Goal: Check status: Check status

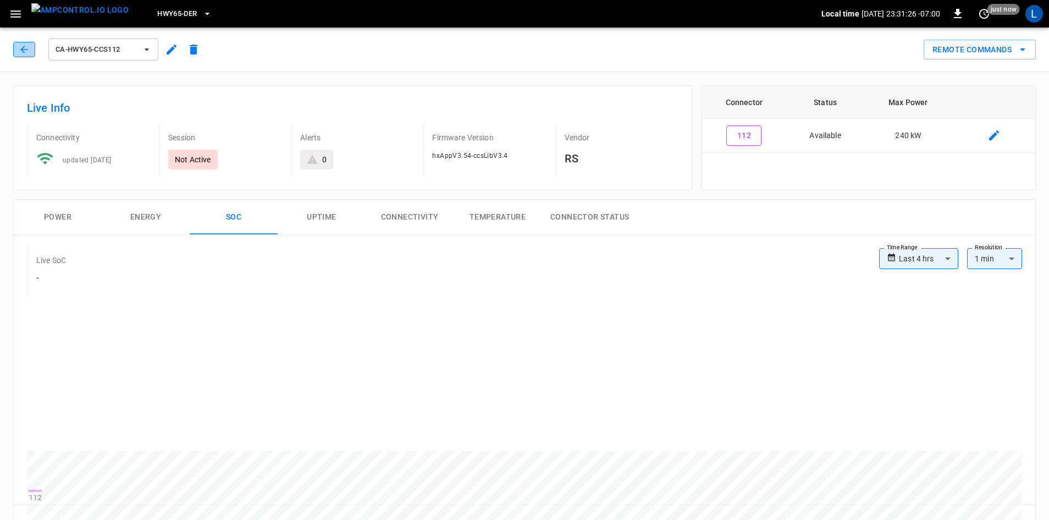
click at [22, 54] on icon "button" at bounding box center [24, 49] width 11 height 11
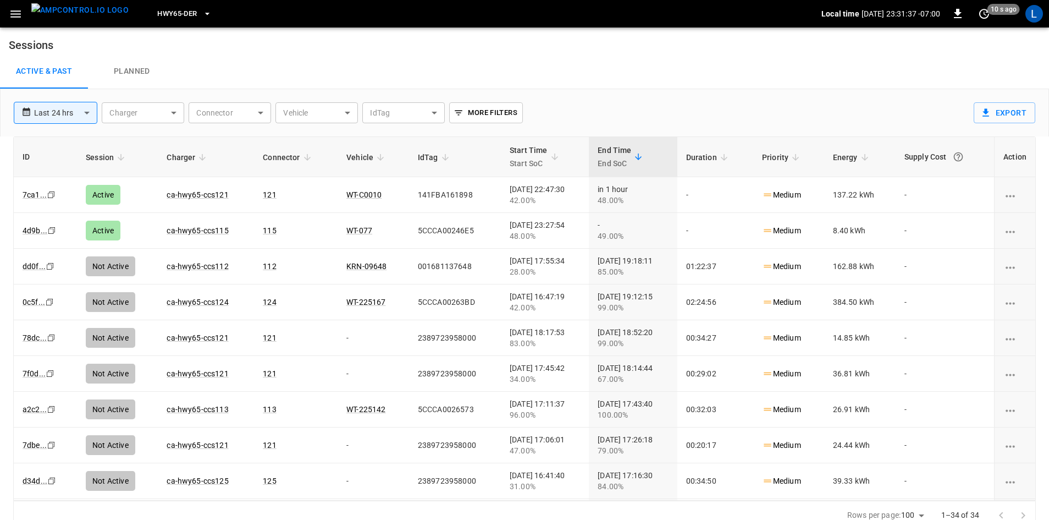
scroll to position [275, 0]
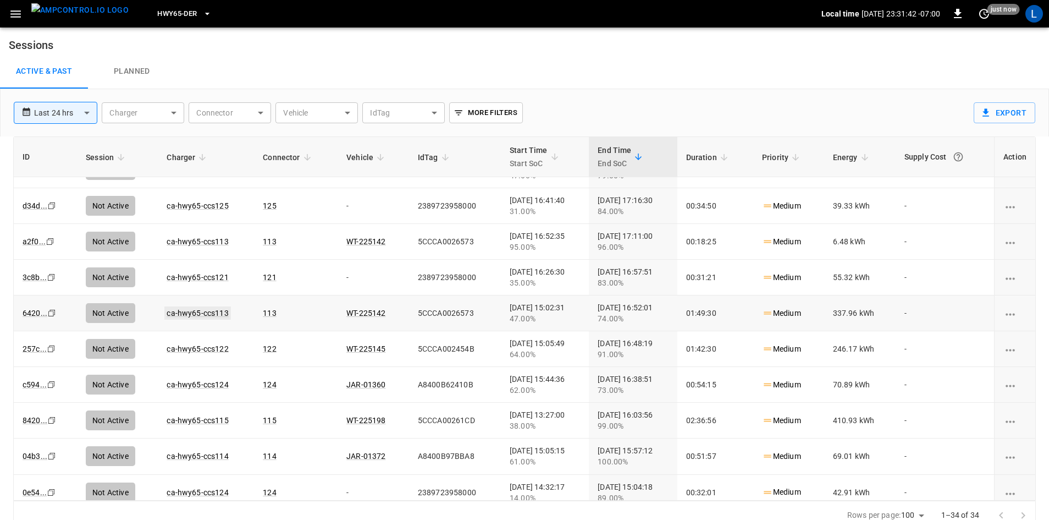
click at [200, 313] on link "ca-hwy65-ccs113" at bounding box center [197, 312] width 66 height 13
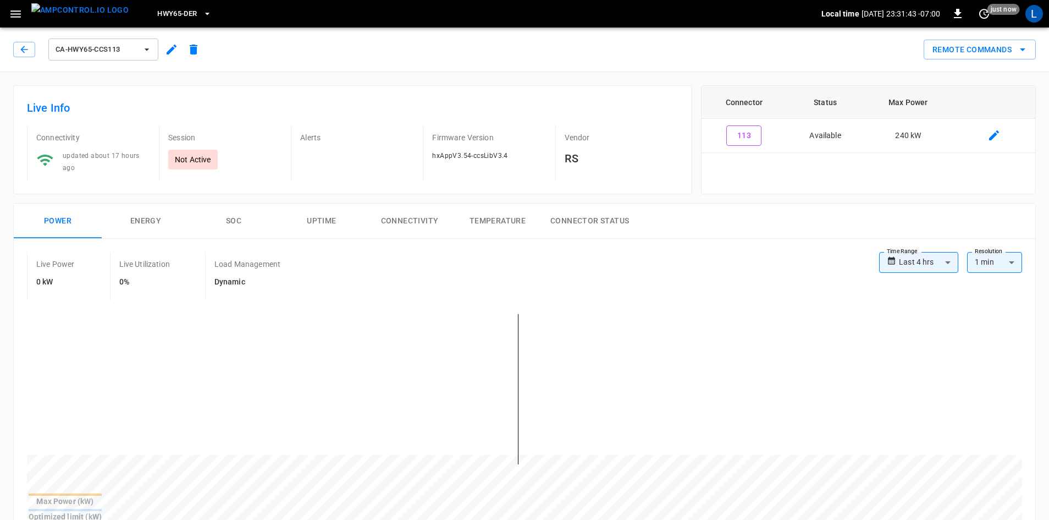
click at [232, 217] on button "SOC" at bounding box center [234, 220] width 88 height 35
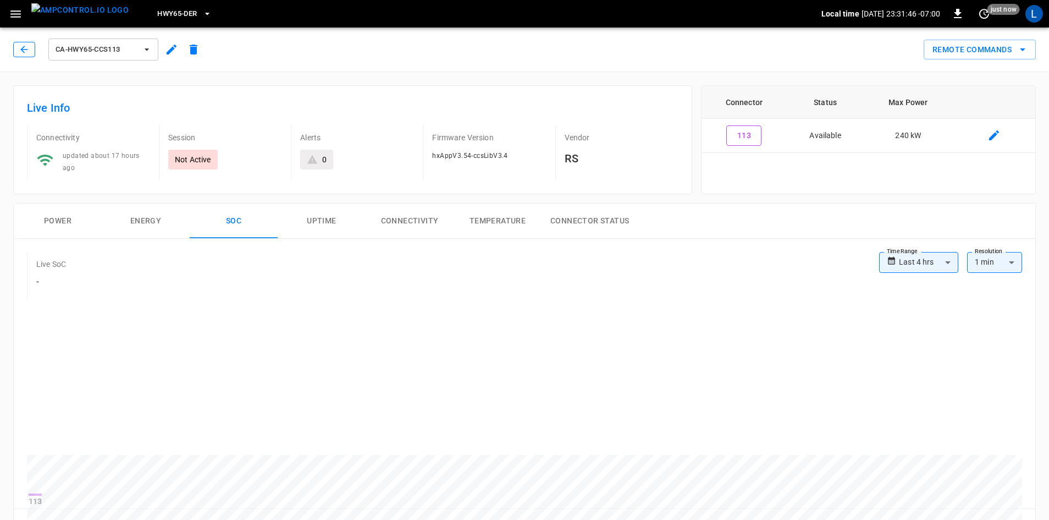
click at [32, 49] on button "button" at bounding box center [24, 49] width 22 height 15
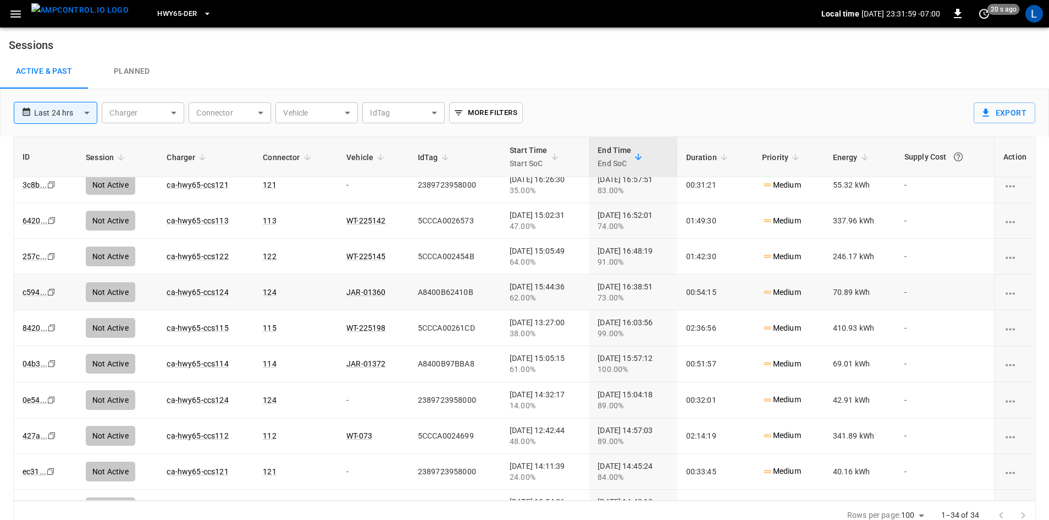
scroll to position [385, 0]
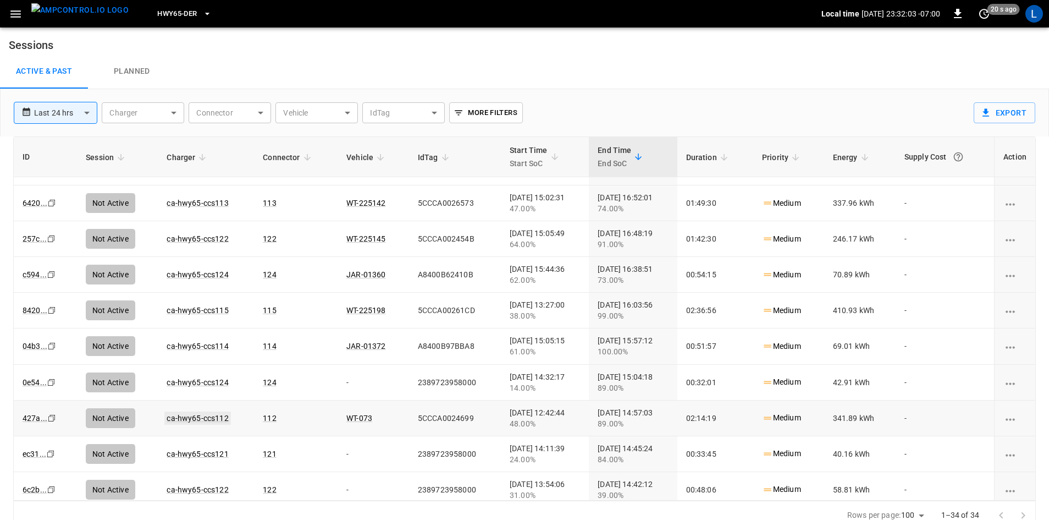
click at [197, 417] on link "ca-hwy65-ccs112" at bounding box center [197, 417] width 66 height 13
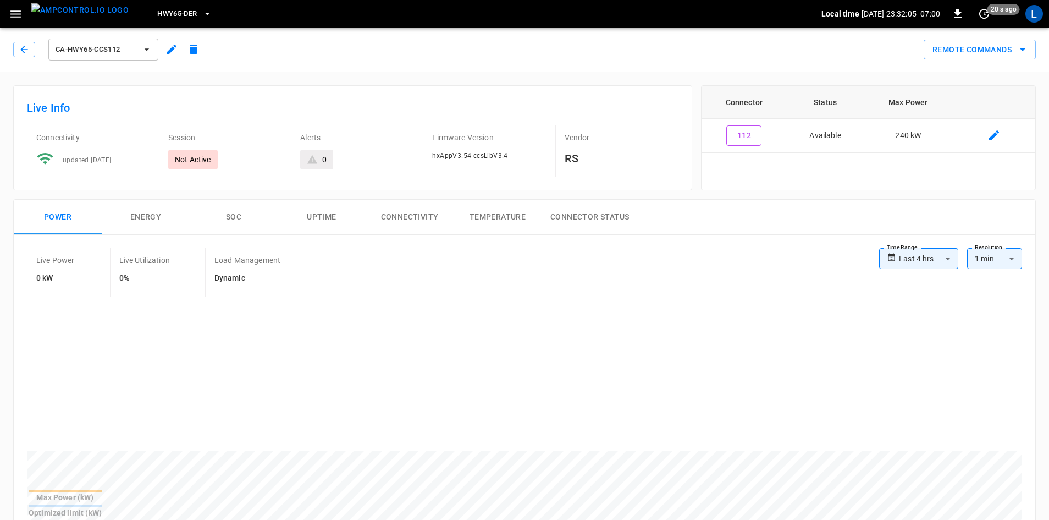
click at [229, 217] on button "SOC" at bounding box center [234, 217] width 88 height 35
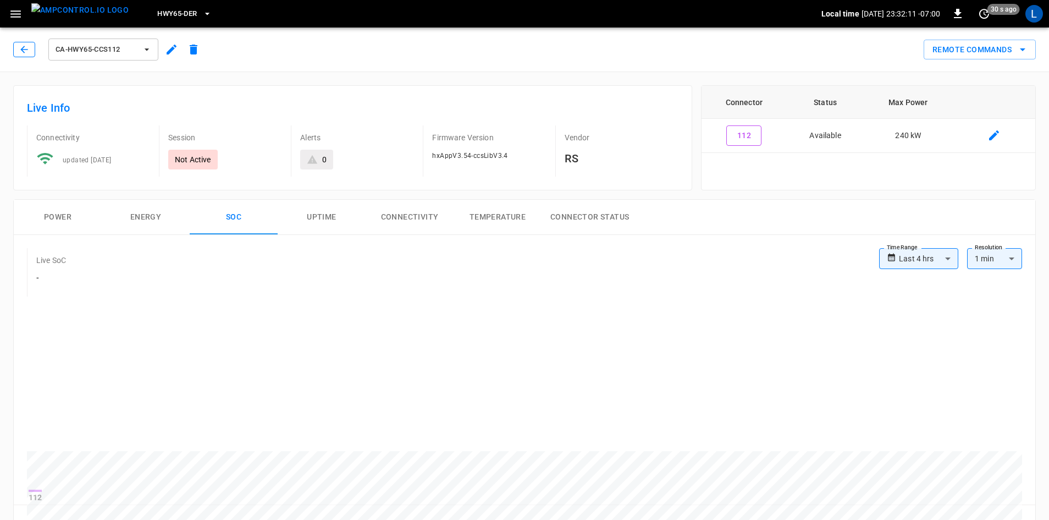
click at [23, 52] on icon "button" at bounding box center [24, 49] width 11 height 11
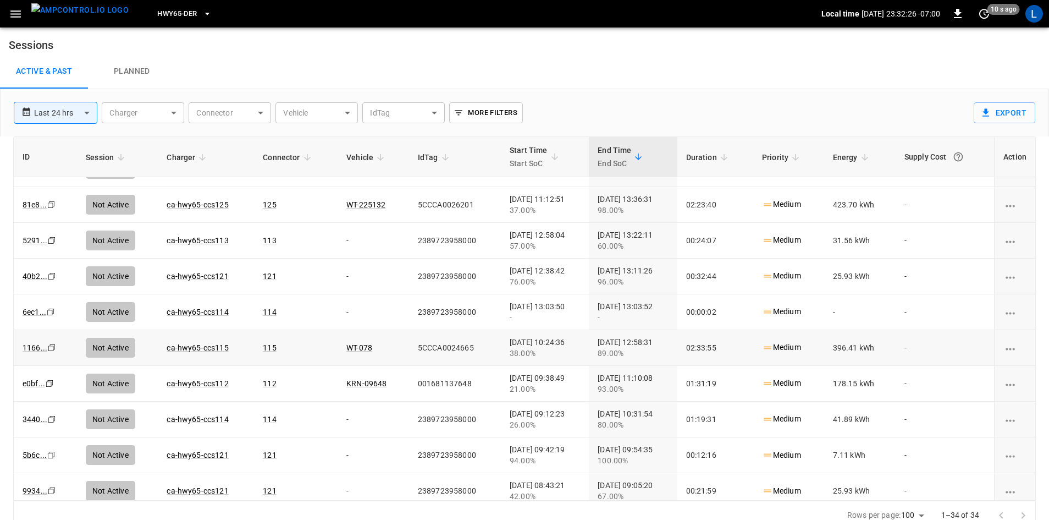
scroll to position [893, 0]
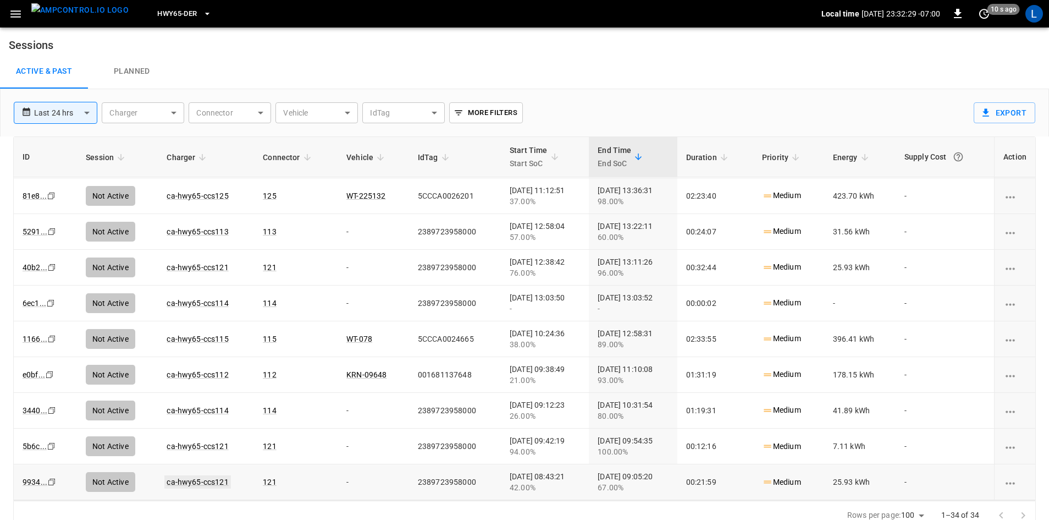
click at [209, 478] on link "ca-hwy65-ccs121" at bounding box center [197, 481] width 66 height 13
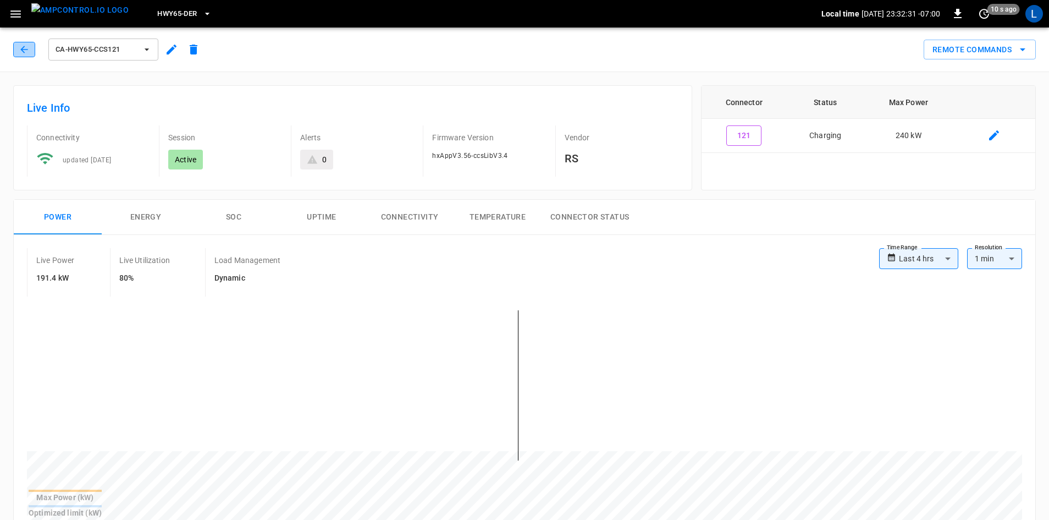
click at [24, 54] on icon "button" at bounding box center [24, 49] width 11 height 11
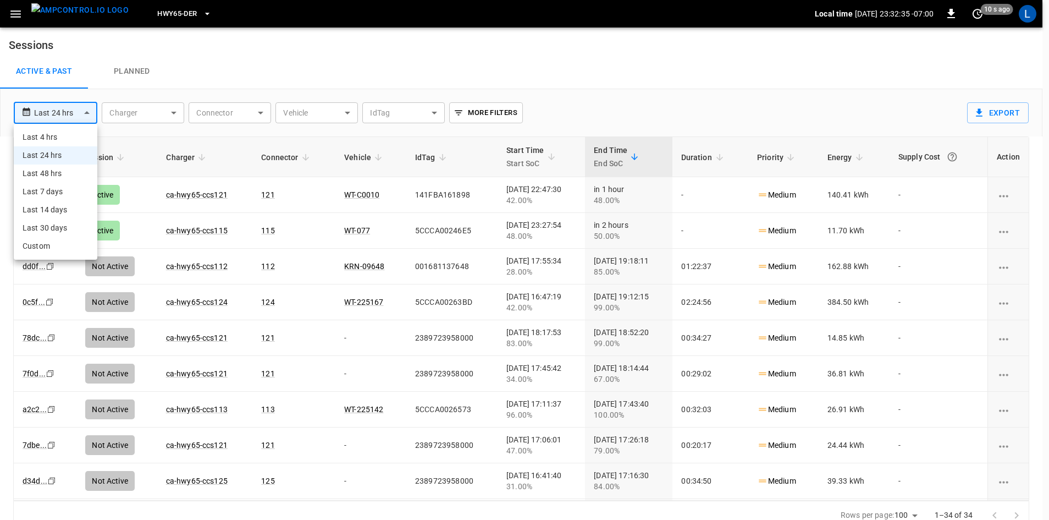
click at [84, 109] on body "**********" at bounding box center [524, 265] width 1049 height 530
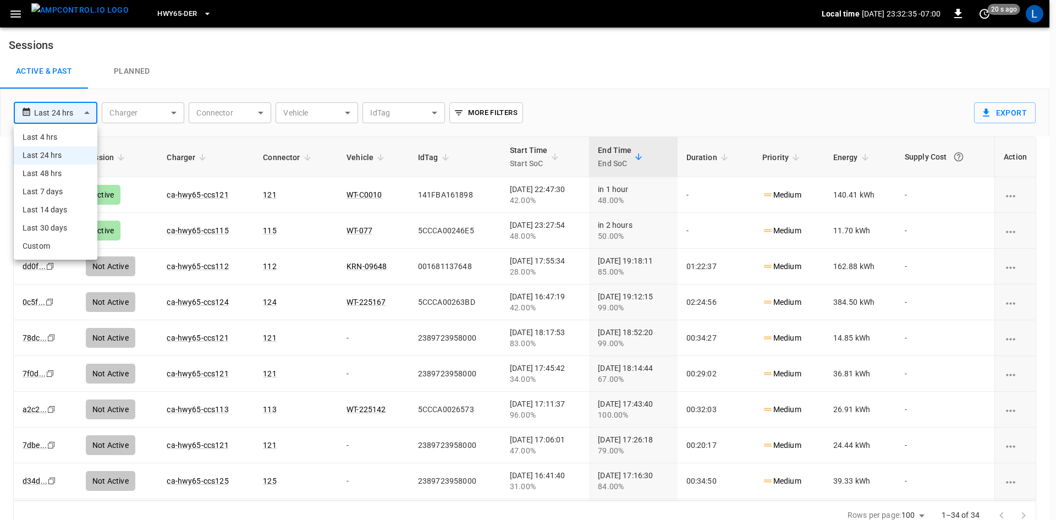
click at [73, 170] on li "Last 48 hrs" at bounding box center [56, 173] width 84 height 18
type input "**********"
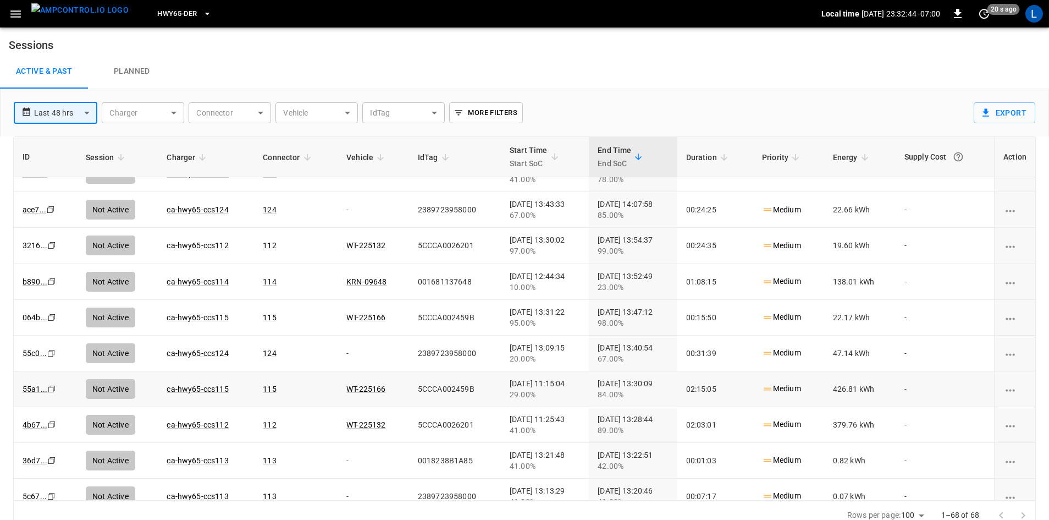
scroll to position [1650, 0]
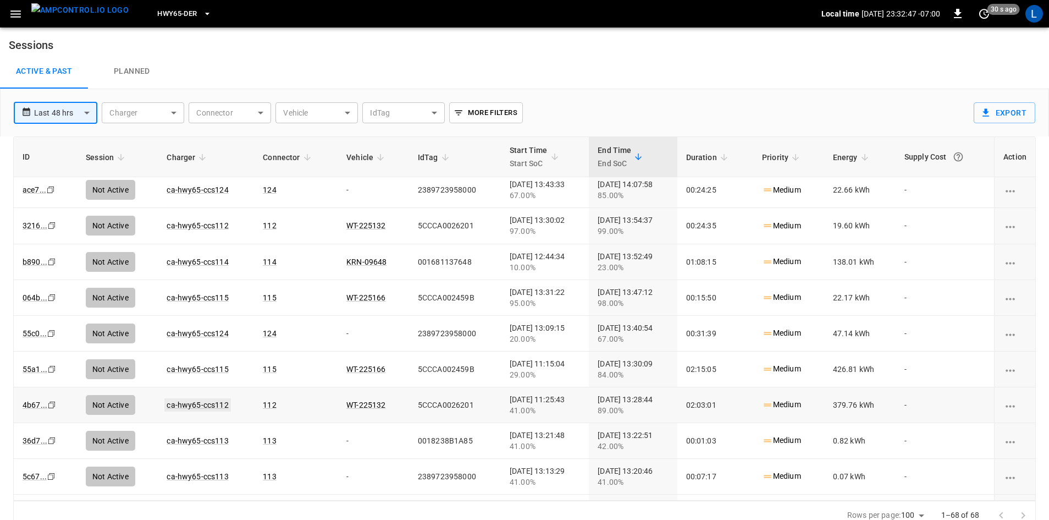
click at [180, 401] on link "ca-hwy65-ccs112" at bounding box center [197, 404] width 66 height 13
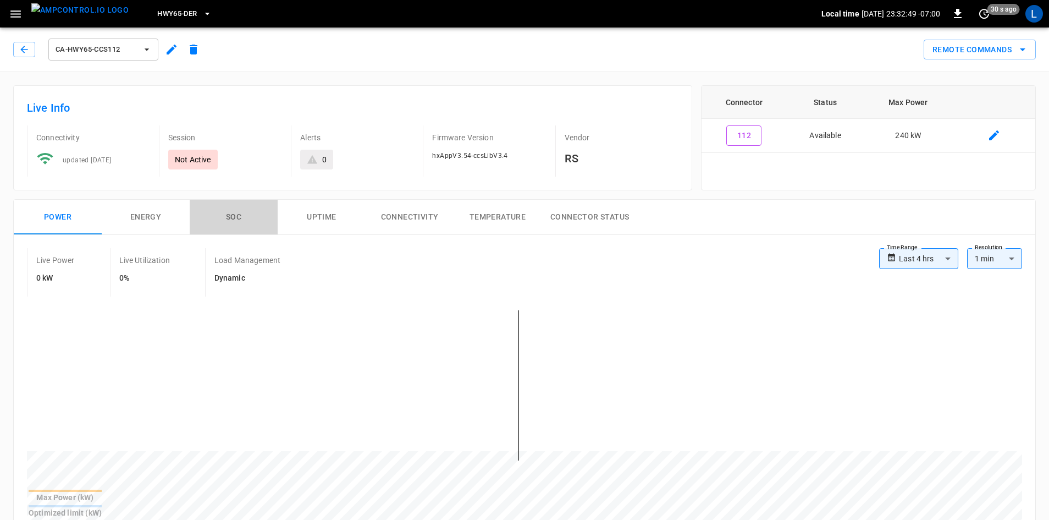
click at [232, 218] on button "SOC" at bounding box center [234, 217] width 88 height 35
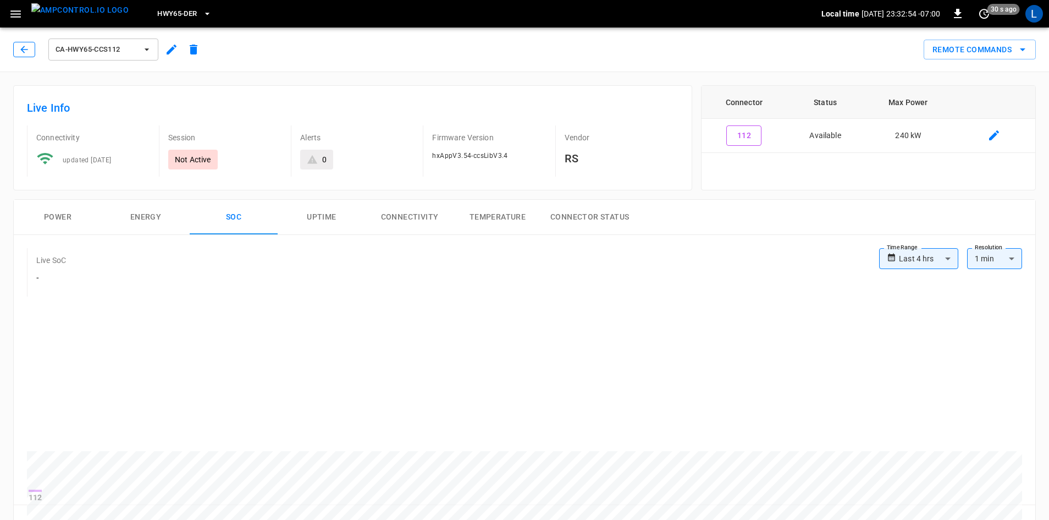
click at [25, 55] on button "button" at bounding box center [24, 49] width 22 height 15
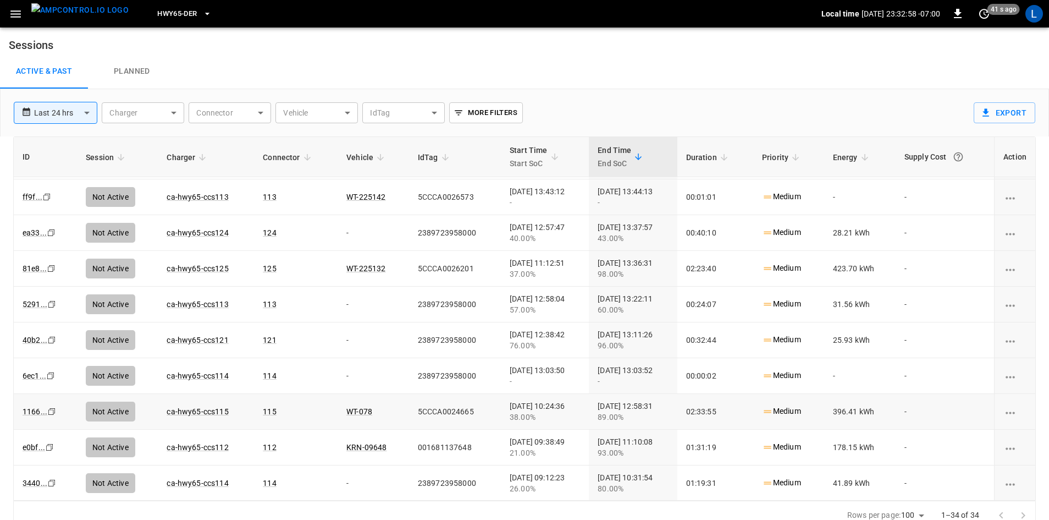
scroll to position [893, 0]
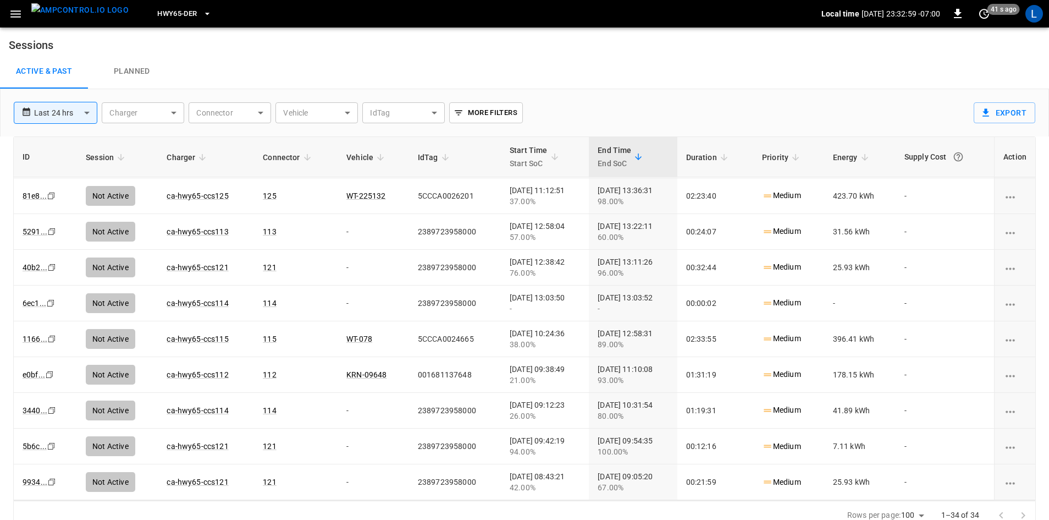
click at [79, 114] on body "**********" at bounding box center [524, 265] width 1049 height 530
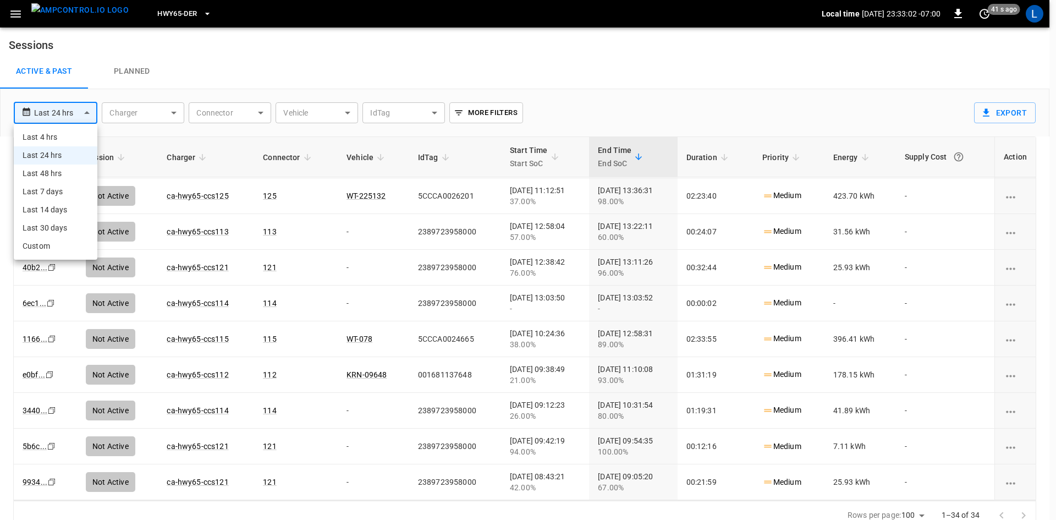
click at [71, 178] on li "Last 48 hrs" at bounding box center [56, 173] width 84 height 18
click at [56, 173] on li "Last 48 hrs" at bounding box center [56, 173] width 84 height 18
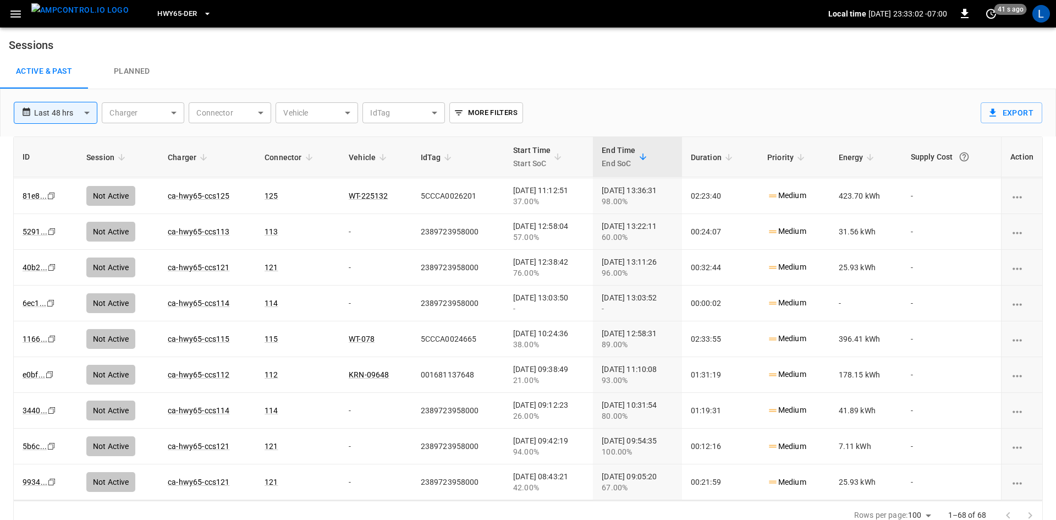
type input "**********"
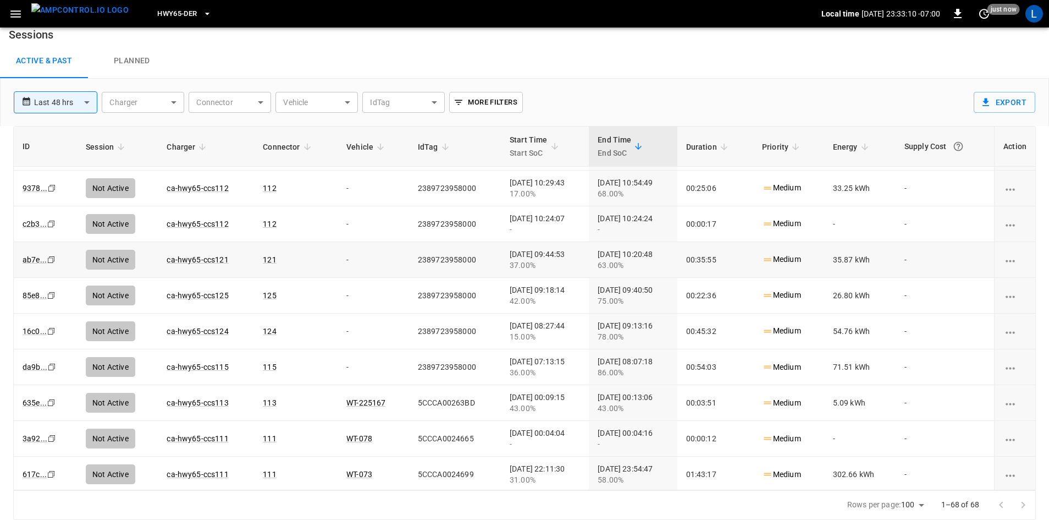
scroll to position [2109, 0]
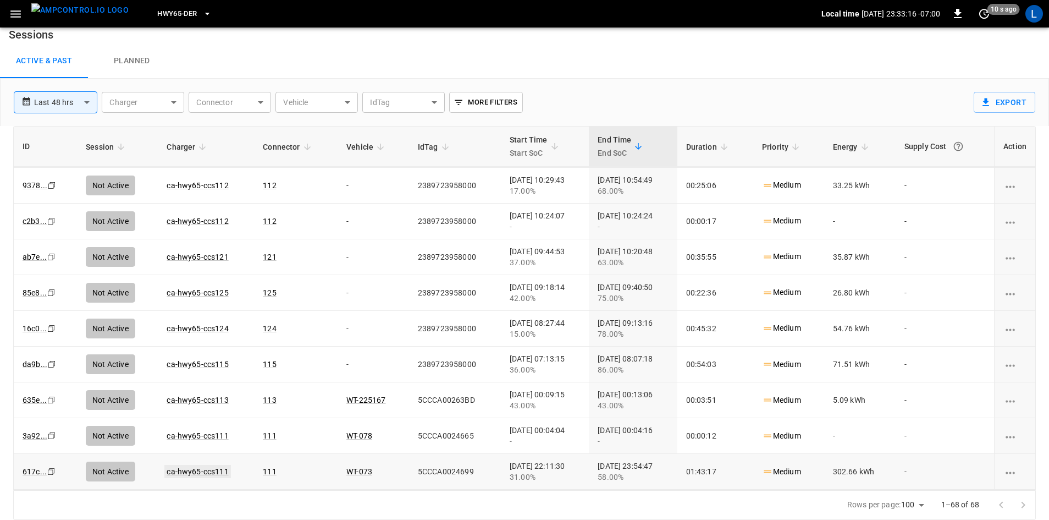
click at [209, 470] on link "ca-hwy65-ccs111" at bounding box center [197, 471] width 66 height 13
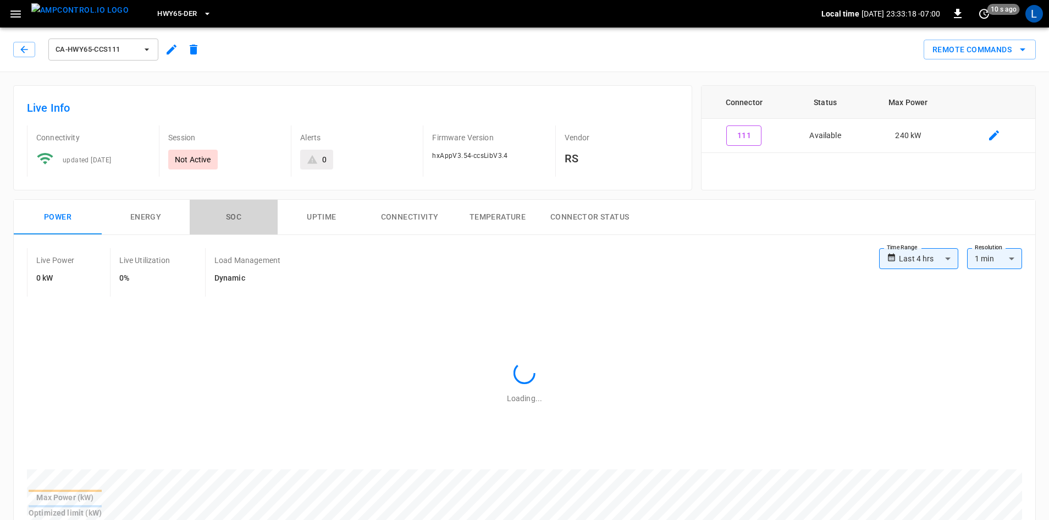
click at [241, 217] on button "SOC" at bounding box center [234, 217] width 88 height 35
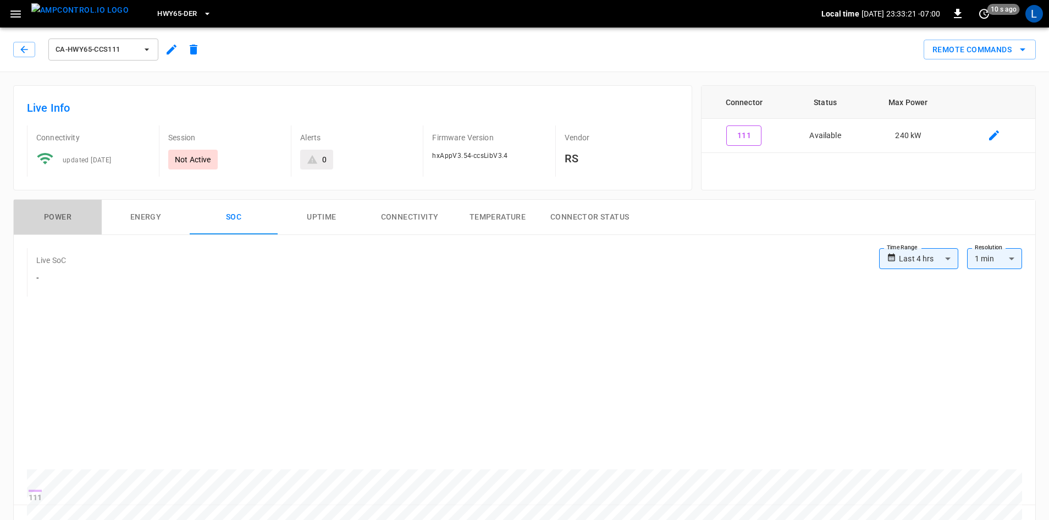
click at [55, 214] on button "Power" at bounding box center [58, 217] width 88 height 35
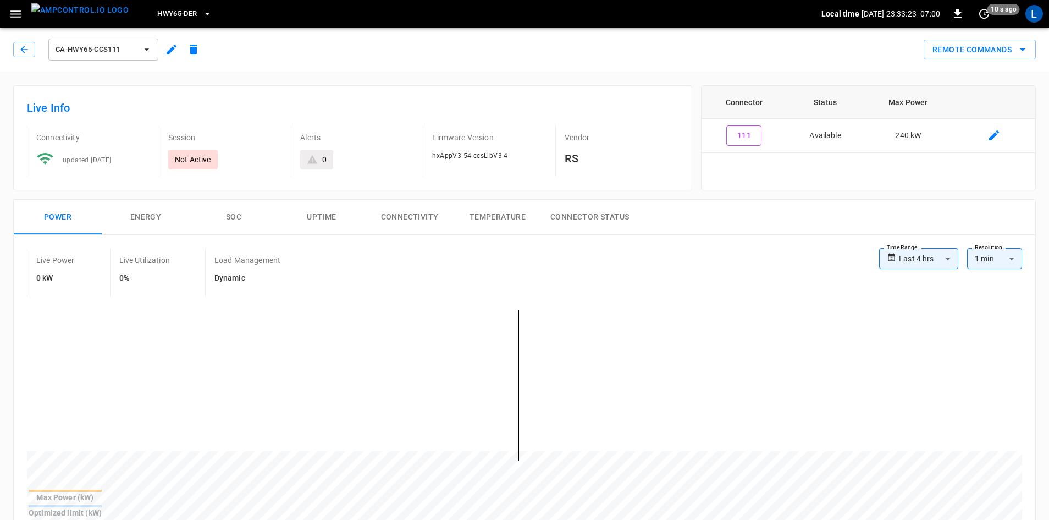
click at [233, 214] on button "SOC" at bounding box center [234, 217] width 88 height 35
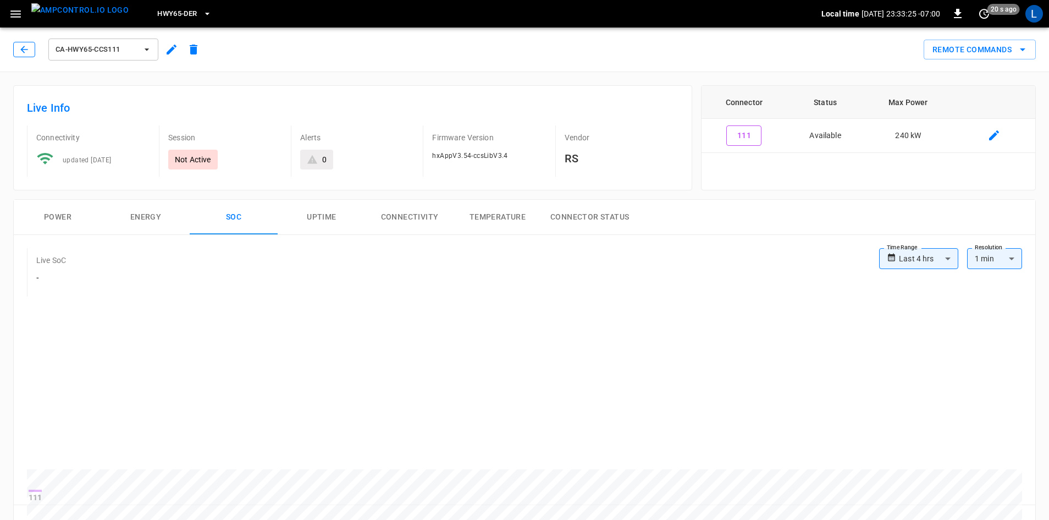
click at [24, 51] on icon "button" at bounding box center [24, 49] width 11 height 11
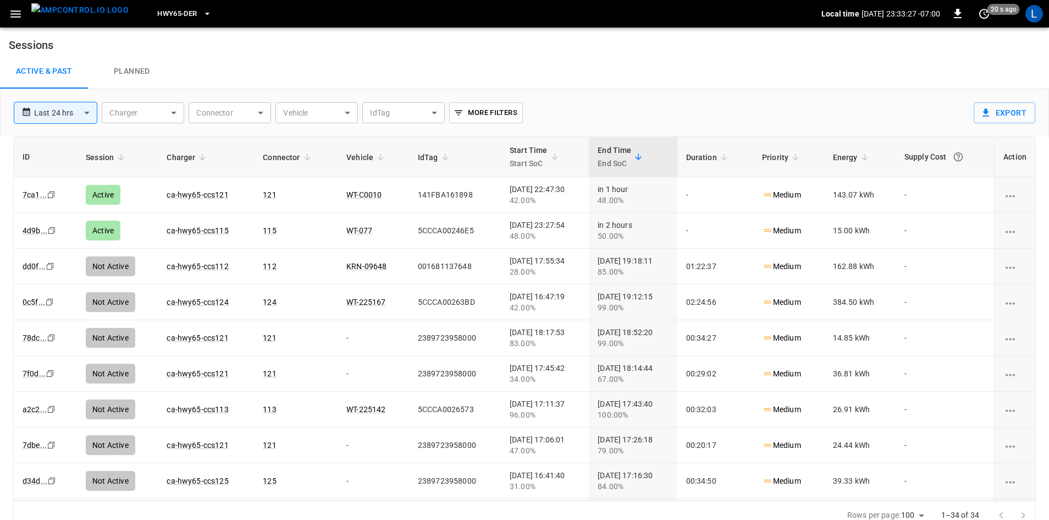
scroll to position [10, 0]
